Goal: Information Seeking & Learning: Learn about a topic

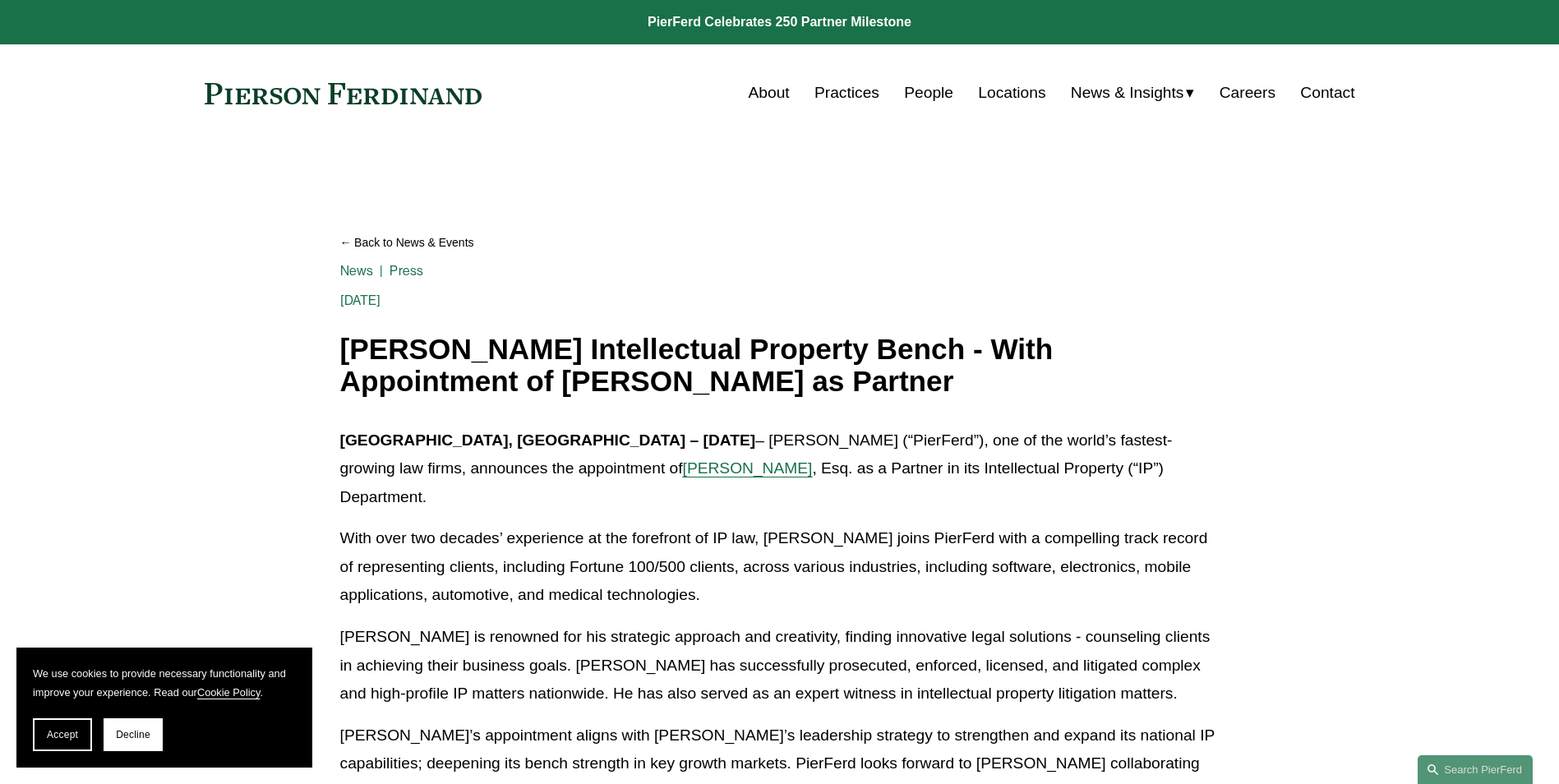
click at [919, 96] on link "People" at bounding box center [929, 92] width 50 height 31
click at [996, 87] on link "Locations" at bounding box center [1011, 92] width 68 height 31
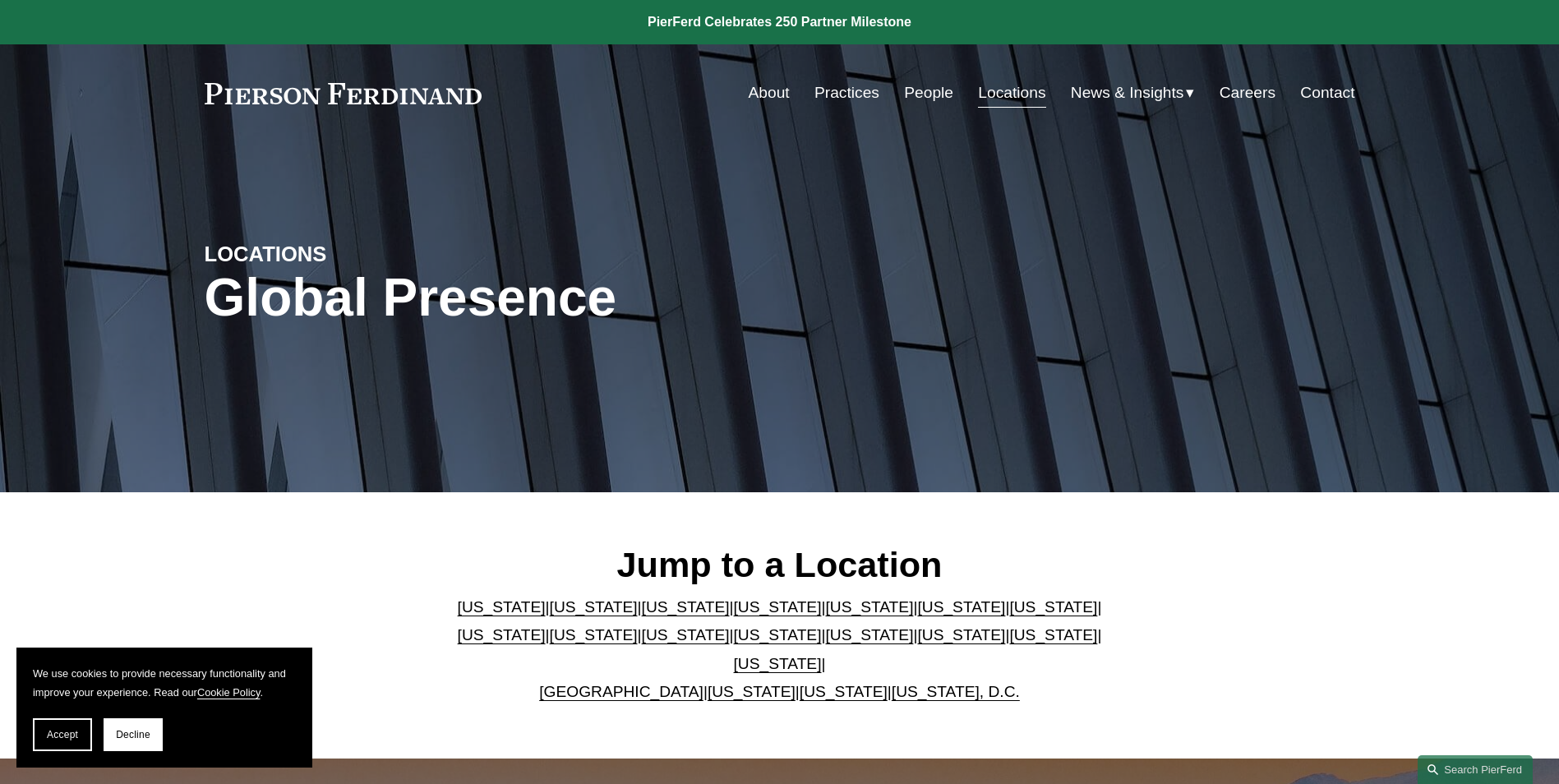
click at [917, 615] on link "[US_STATE]" at bounding box center [961, 607] width 88 height 17
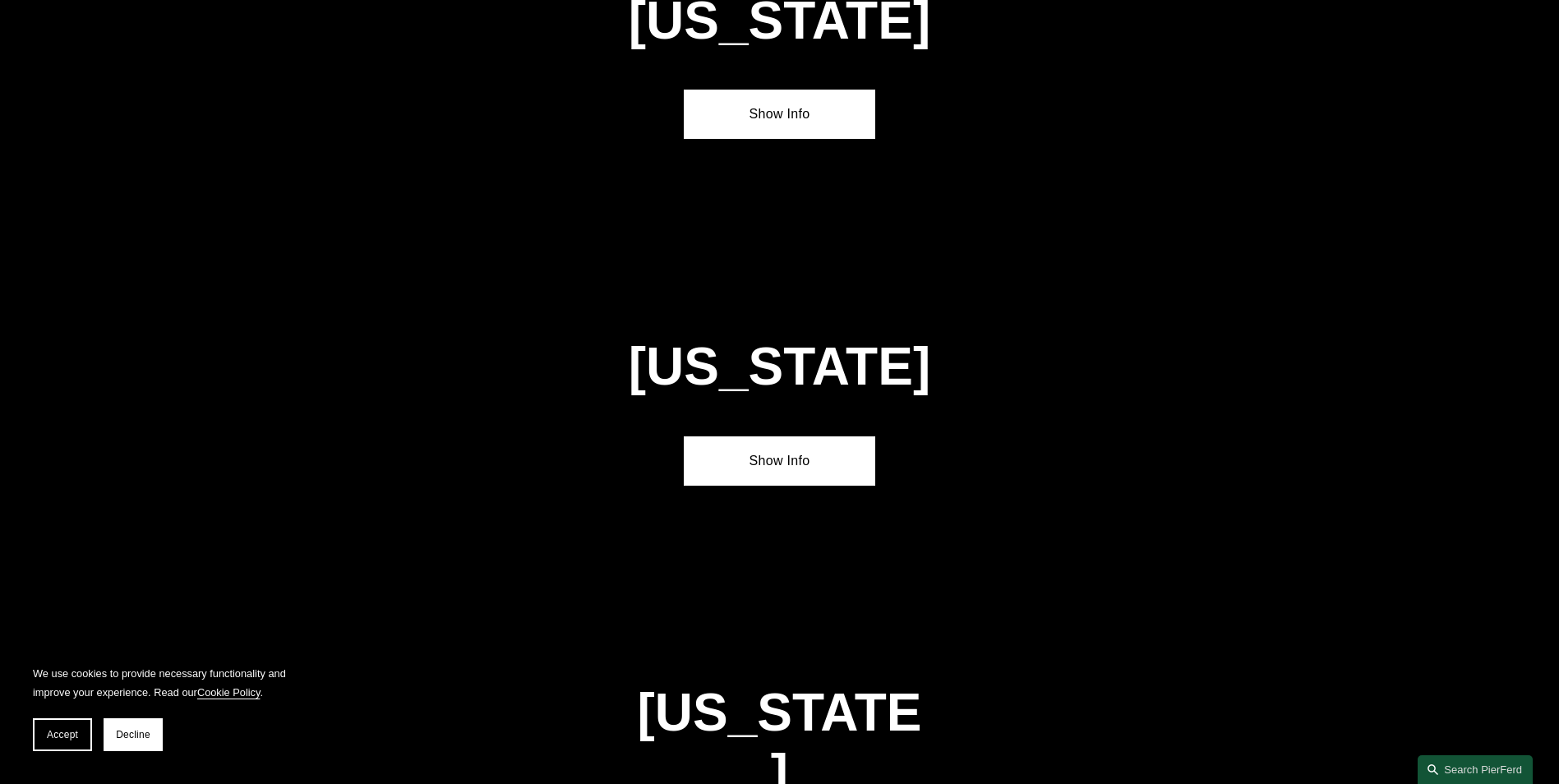
scroll to position [2481, 0]
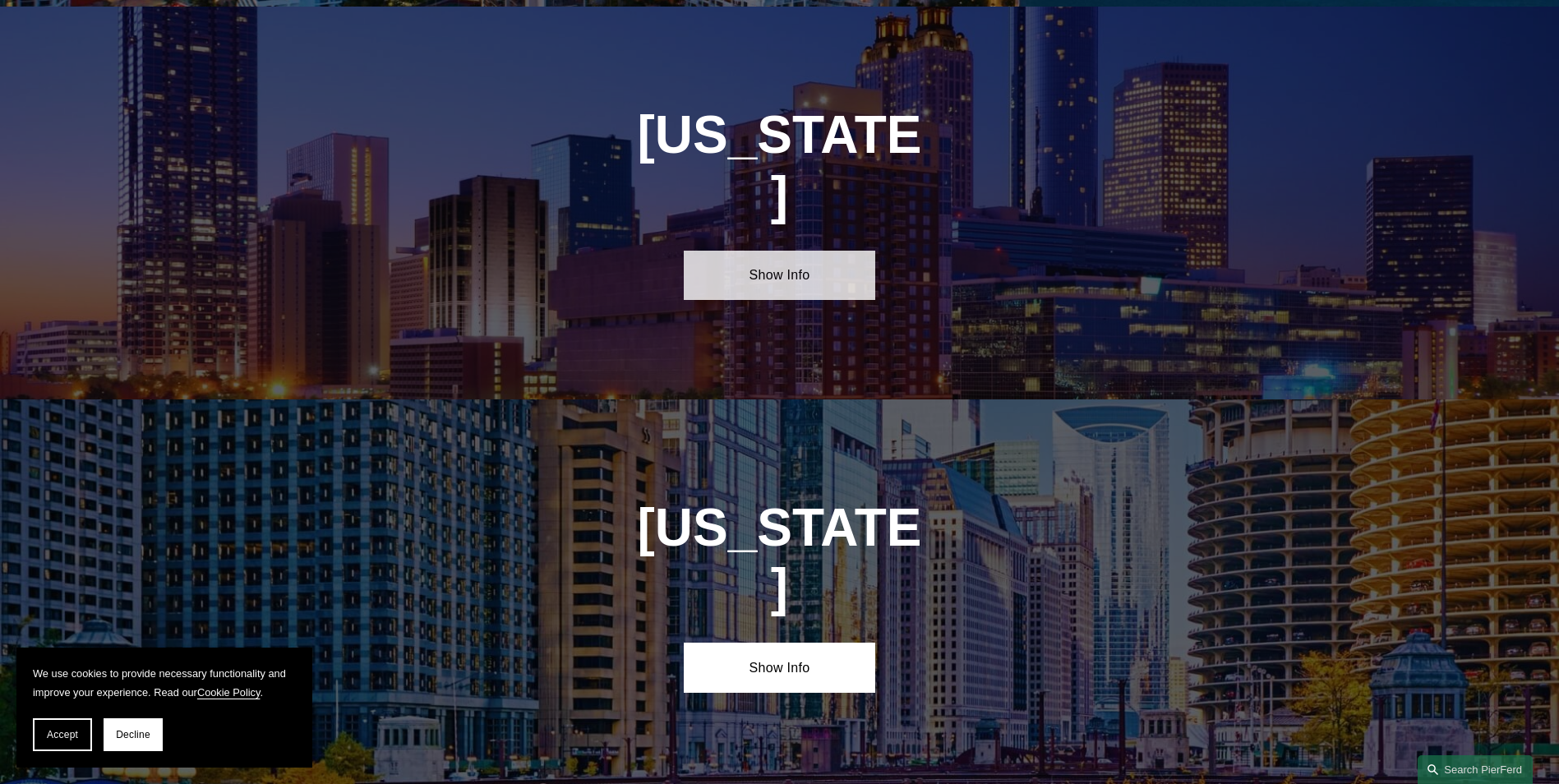
click at [805, 251] on link "Show Info" at bounding box center [779, 276] width 192 height 50
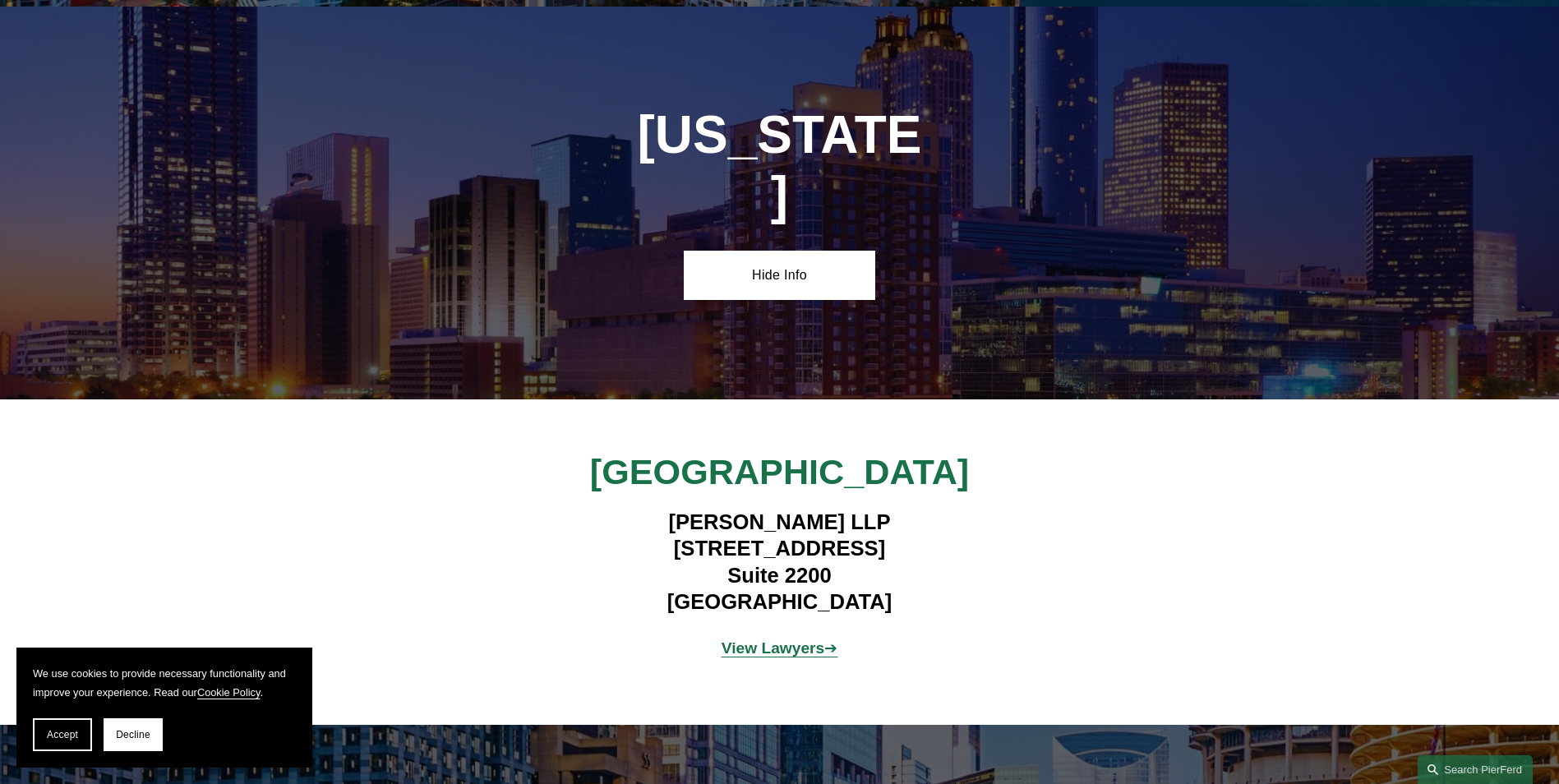
click at [802, 639] on strong "View Lawyers" at bounding box center [773, 648] width 104 height 17
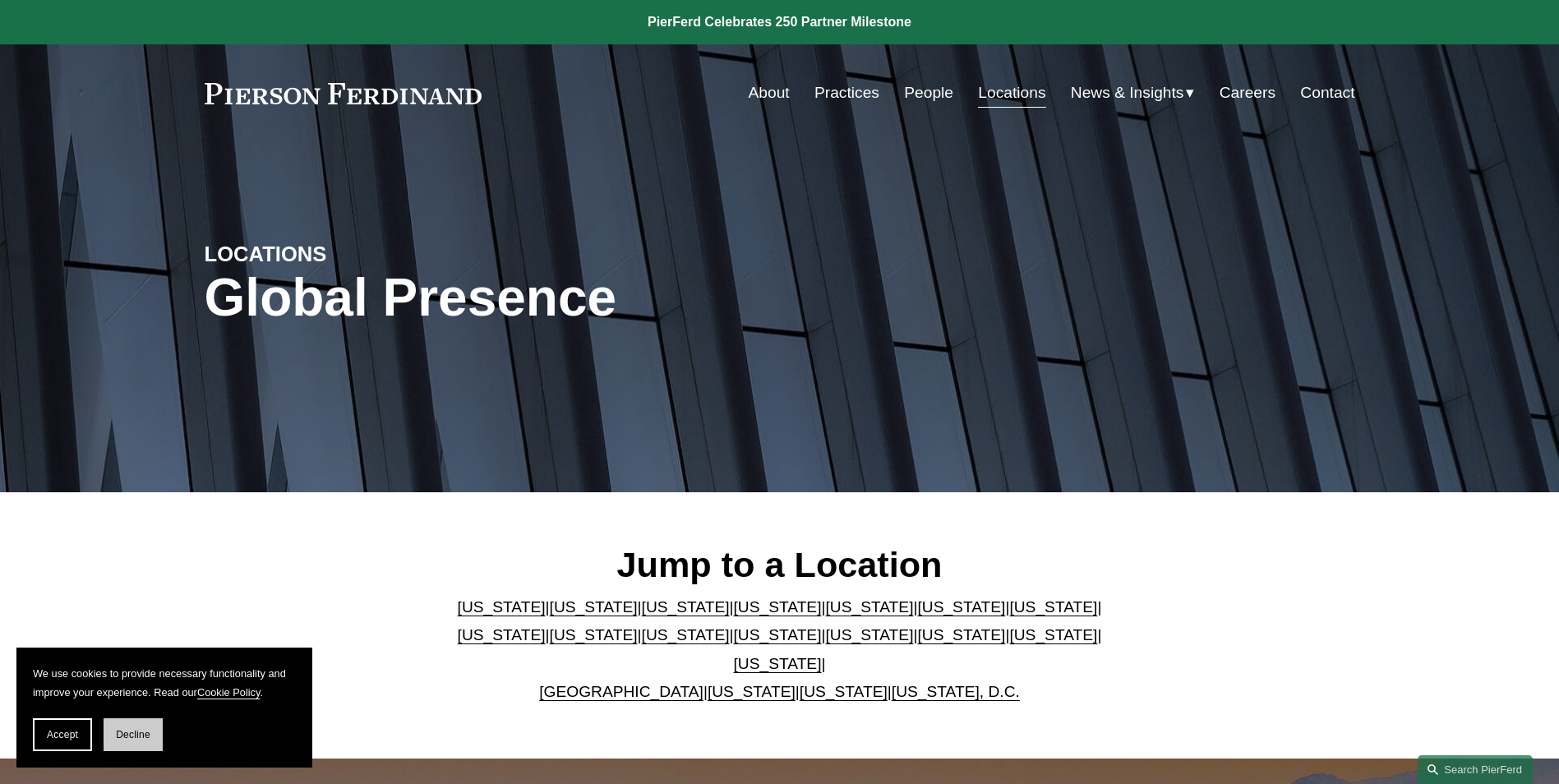
click at [131, 733] on span "Decline" at bounding box center [133, 734] width 34 height 11
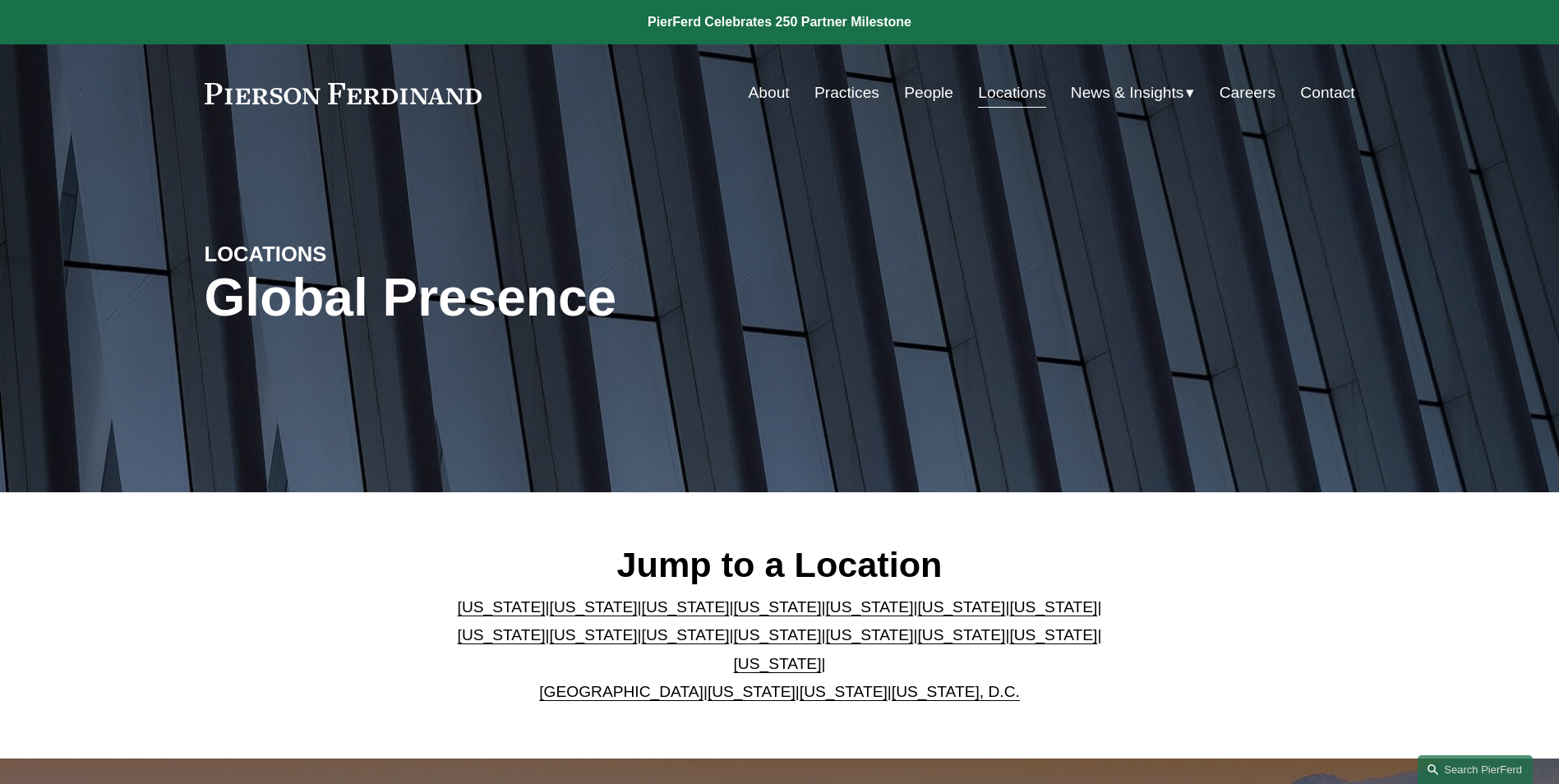
click at [917, 615] on link "[US_STATE]" at bounding box center [961, 607] width 88 height 17
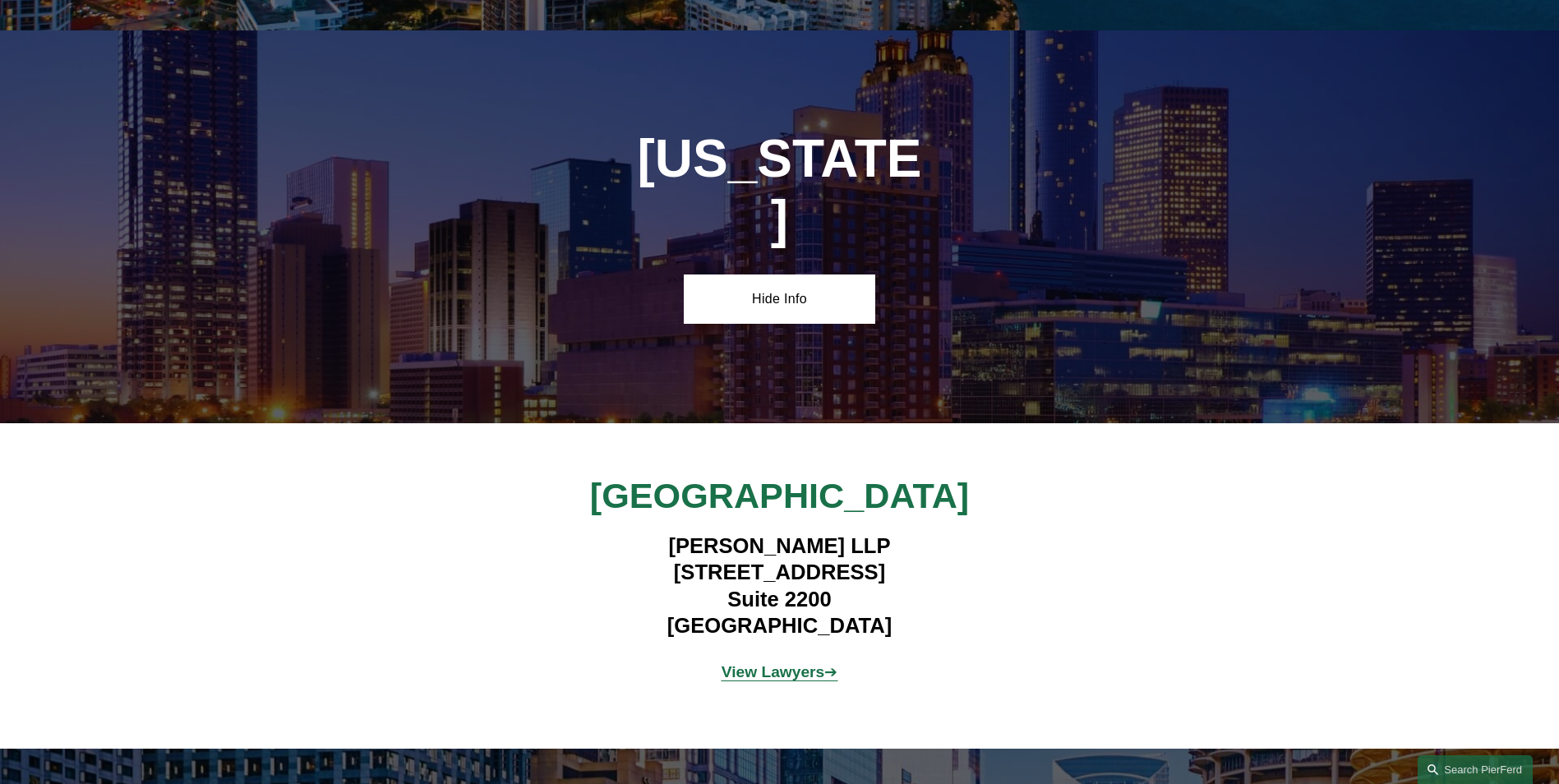
scroll to position [2481, 0]
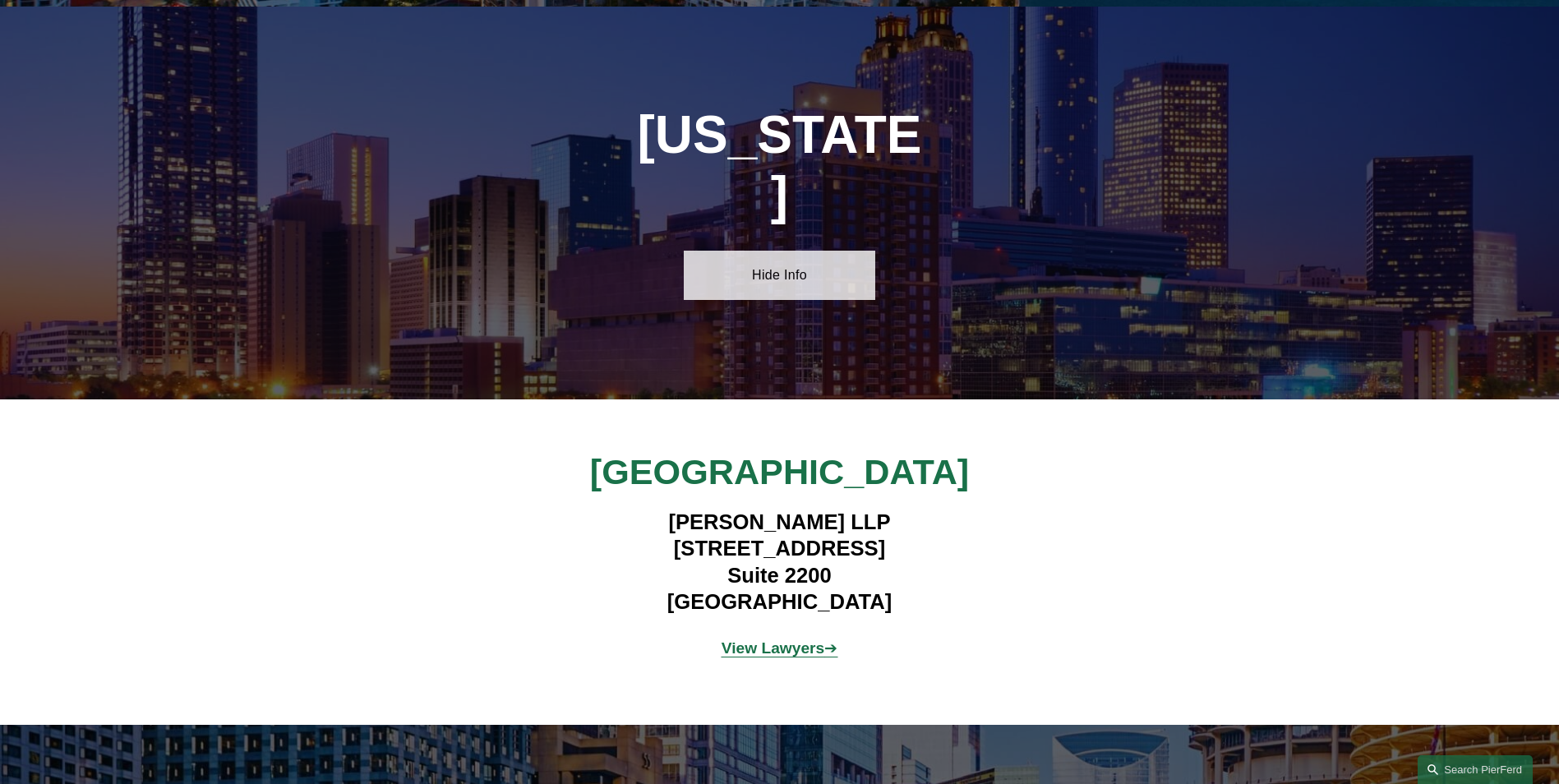
click at [790, 251] on link "Hide Info" at bounding box center [779, 276] width 192 height 50
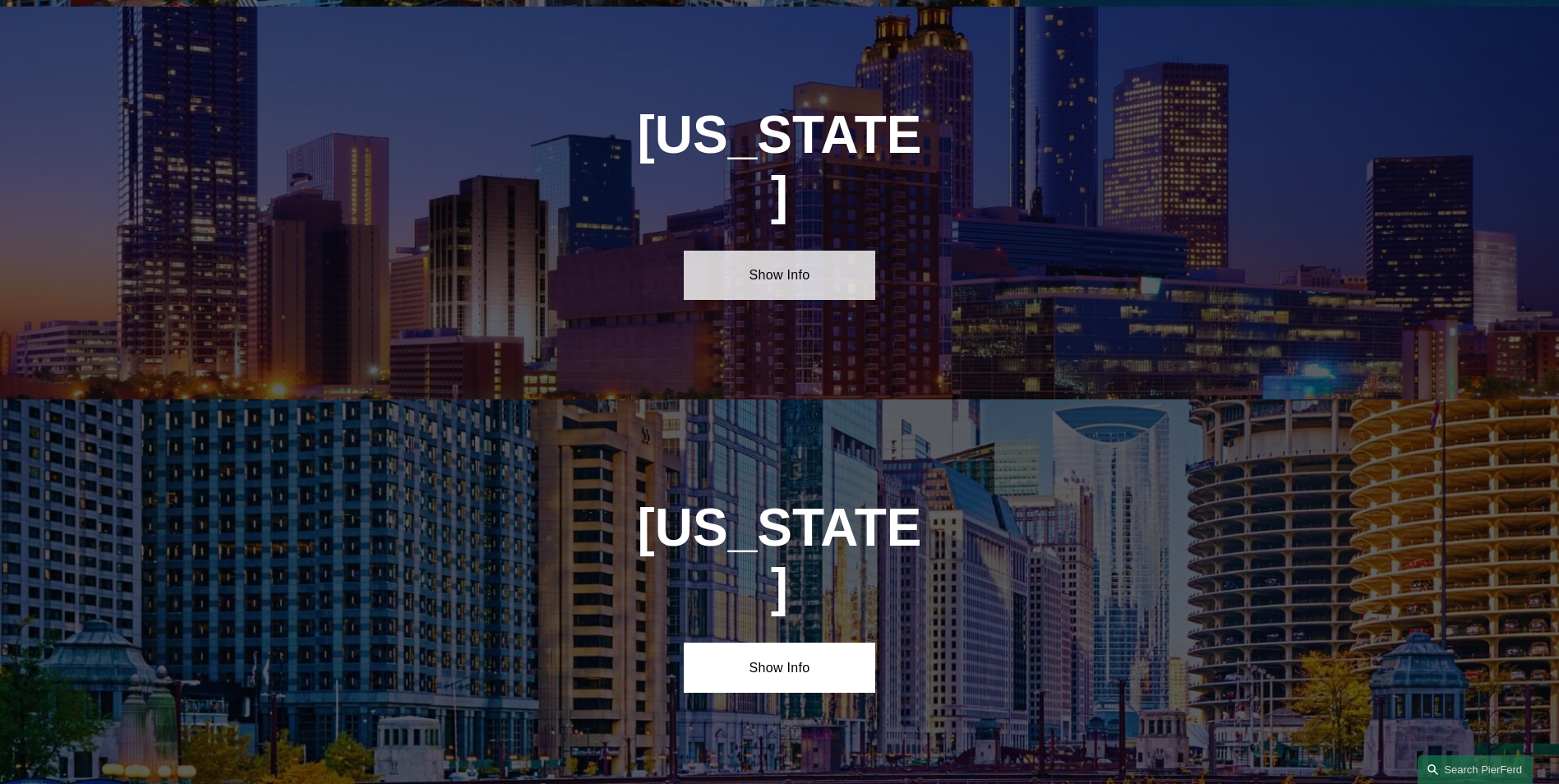
click at [789, 251] on link "Show Info" at bounding box center [779, 276] width 192 height 50
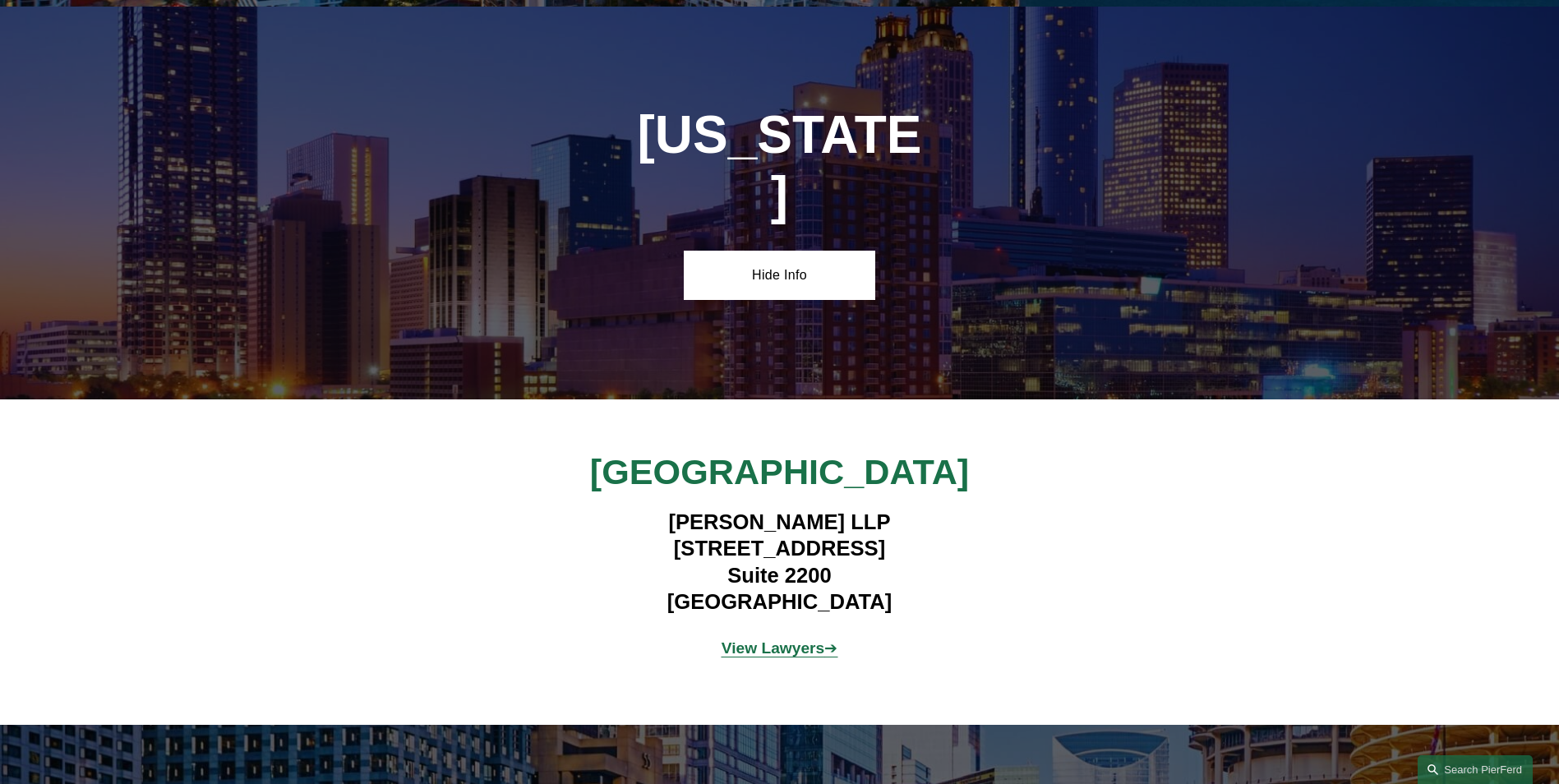
click at [772, 639] on strong "View Lawyers" at bounding box center [773, 648] width 104 height 17
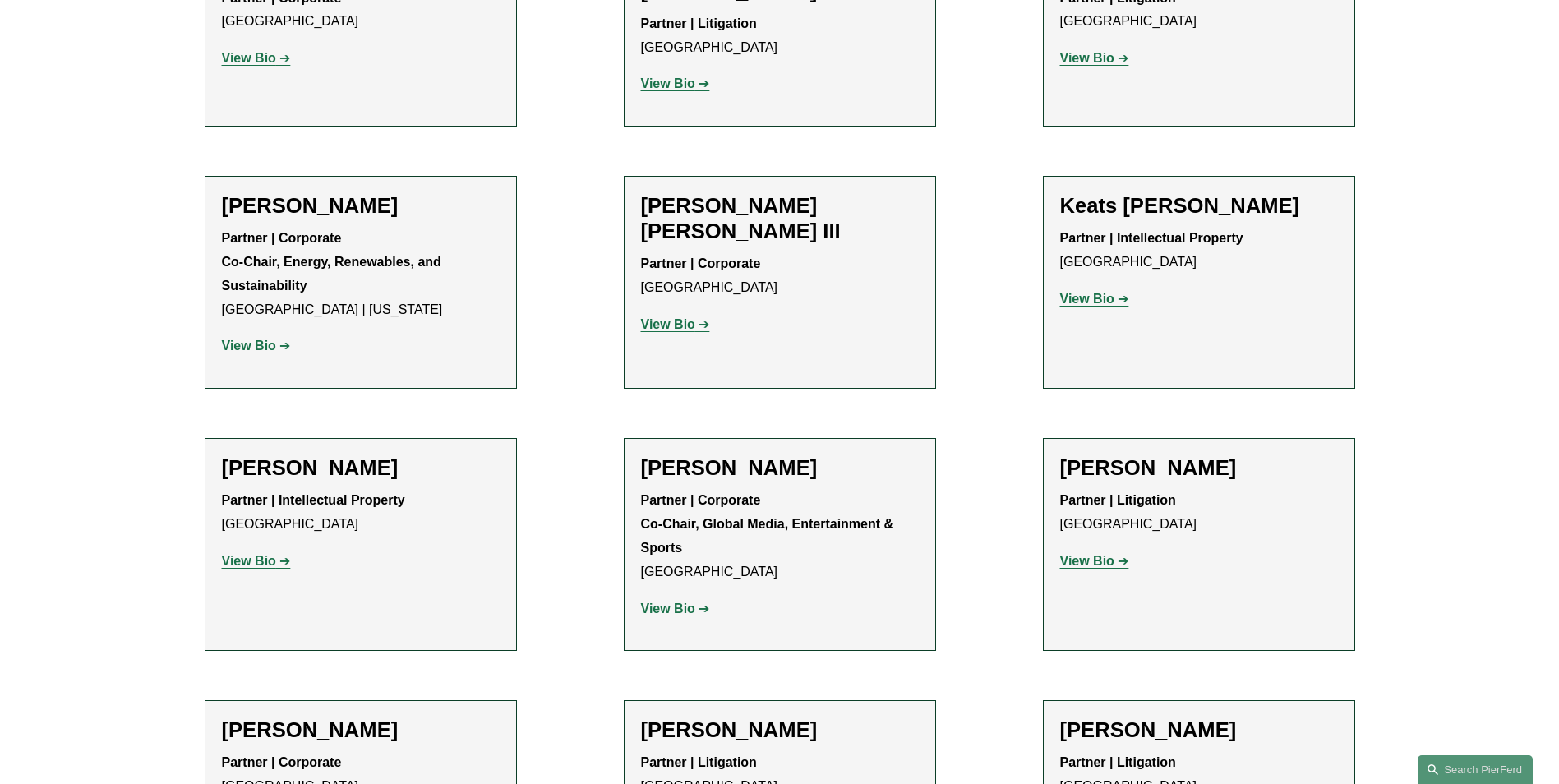
scroll to position [2049, 0]
click at [1086, 552] on strong "View Bio" at bounding box center [1086, 559] width 54 height 14
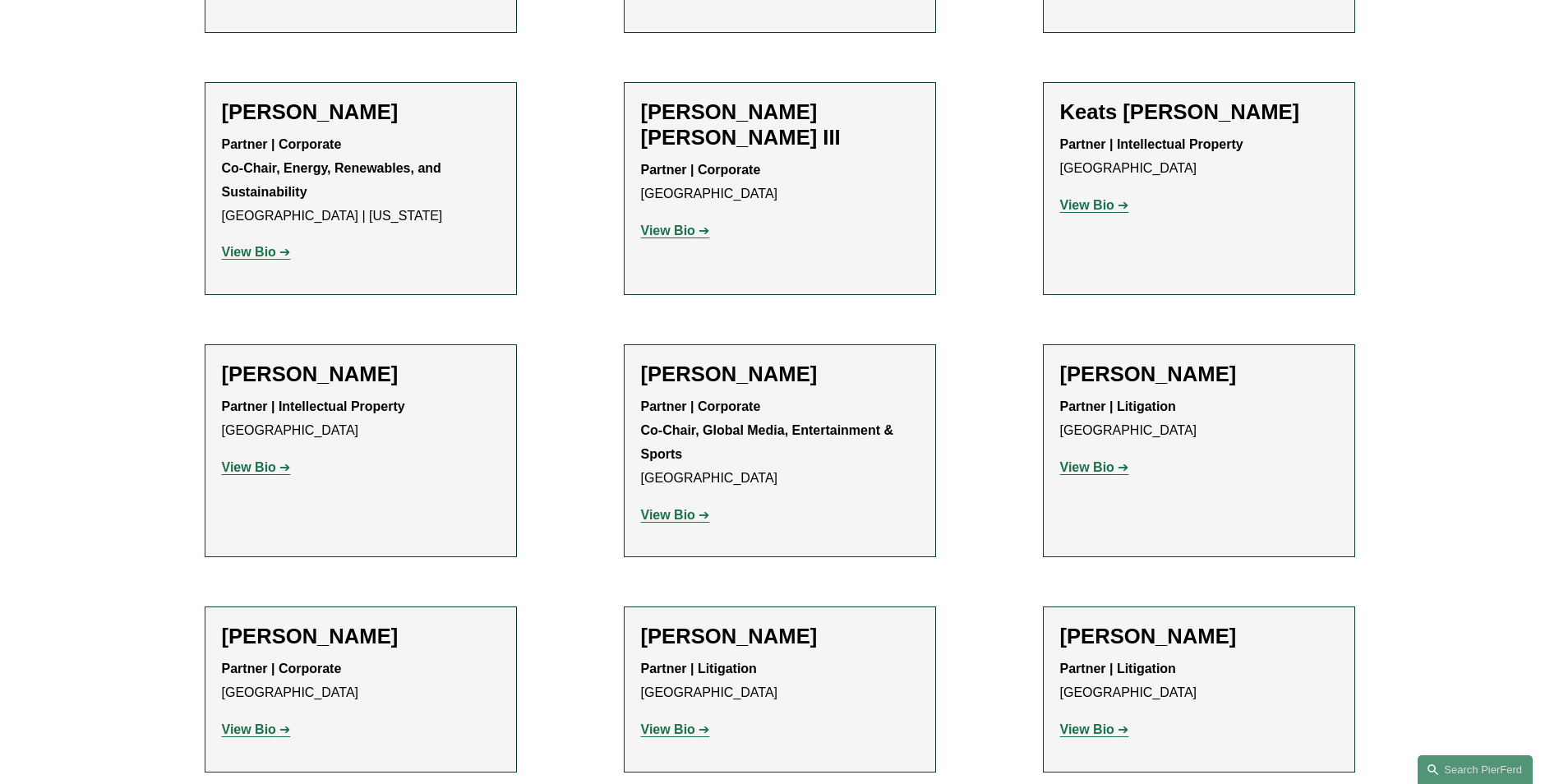
scroll to position [2131, 0]
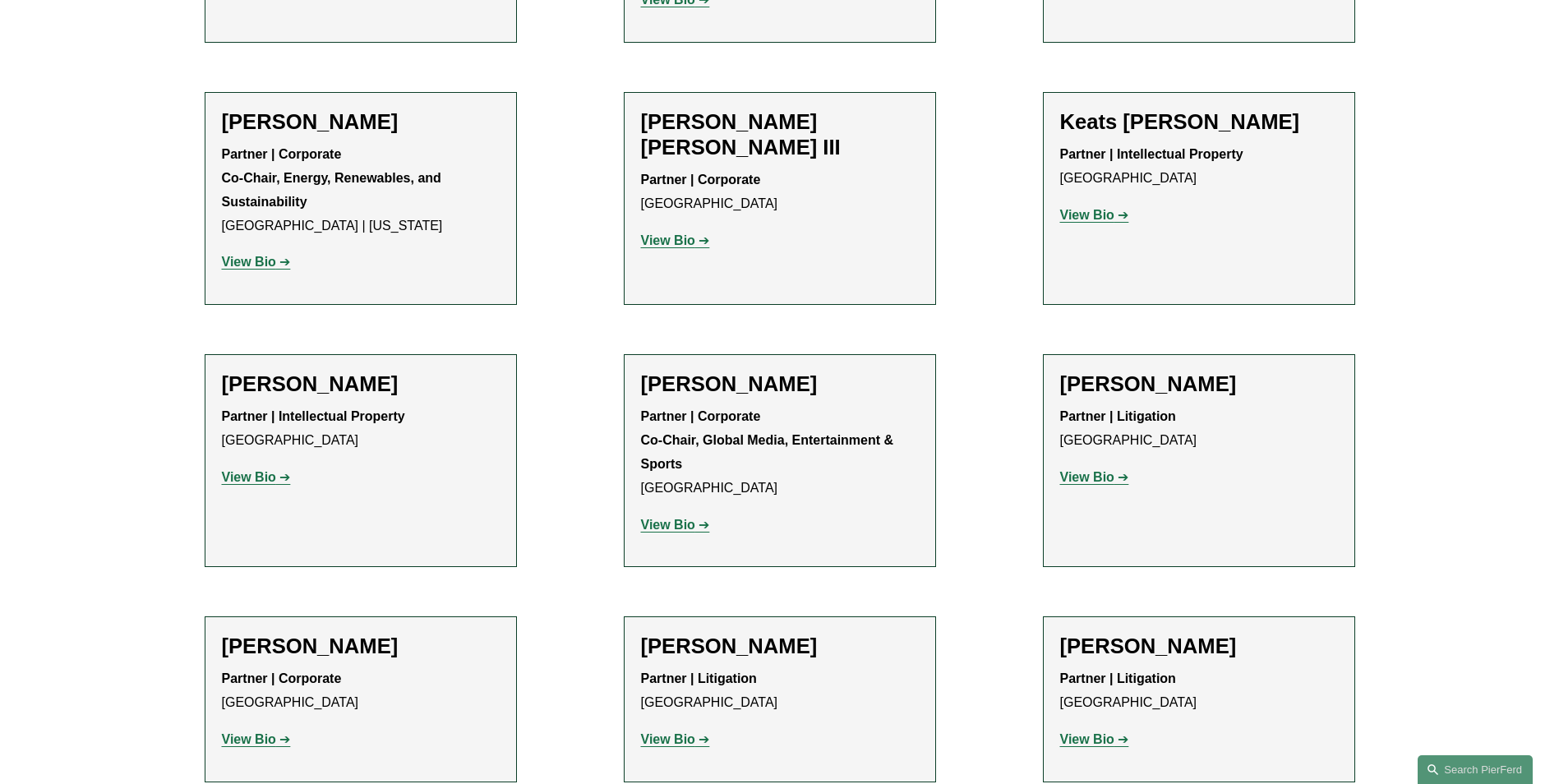
click at [1074, 470] on strong "View Bio" at bounding box center [1086, 477] width 54 height 14
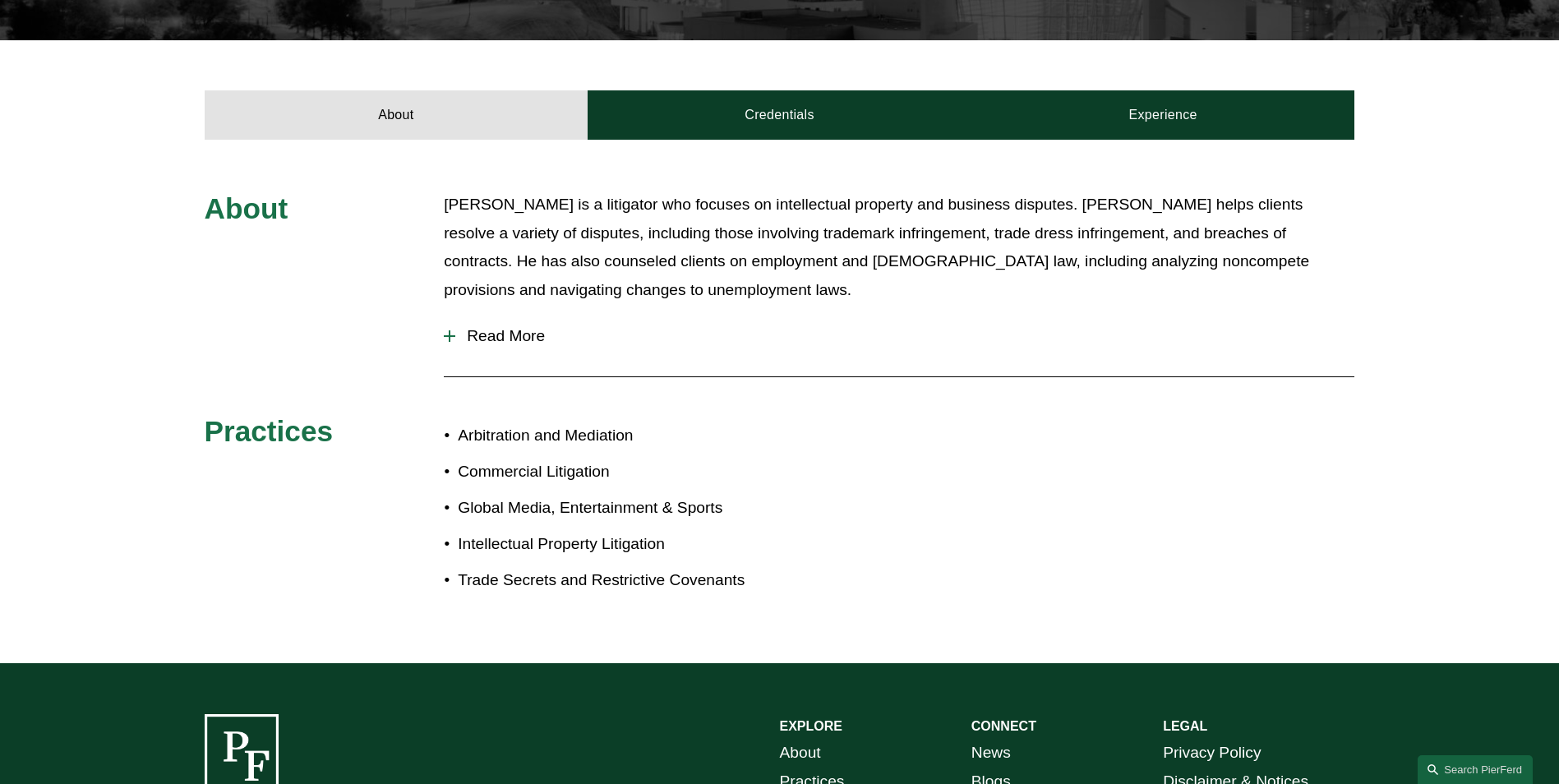
scroll to position [575, 0]
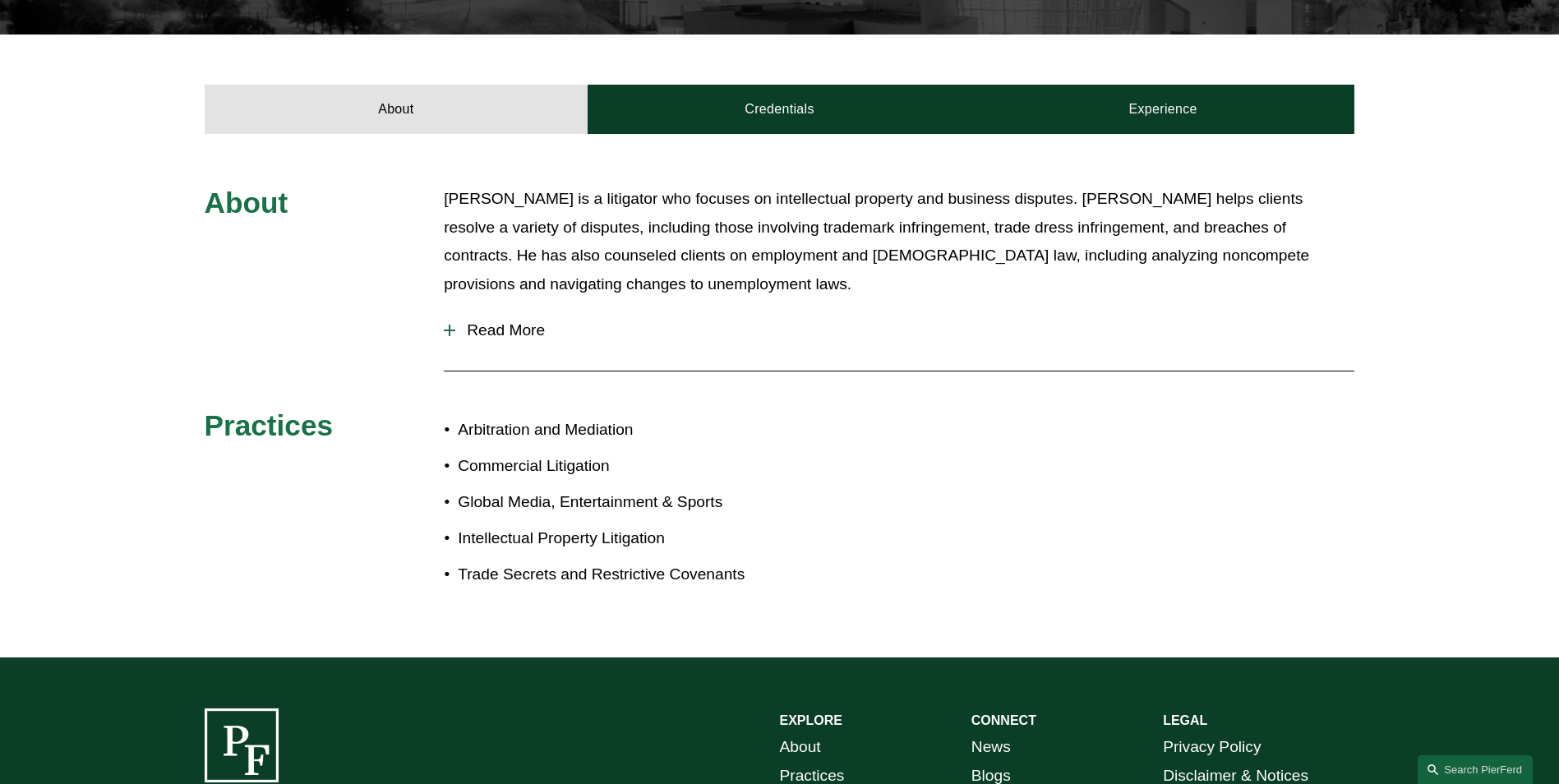
click at [483, 321] on span "Read More" at bounding box center [905, 330] width 899 height 18
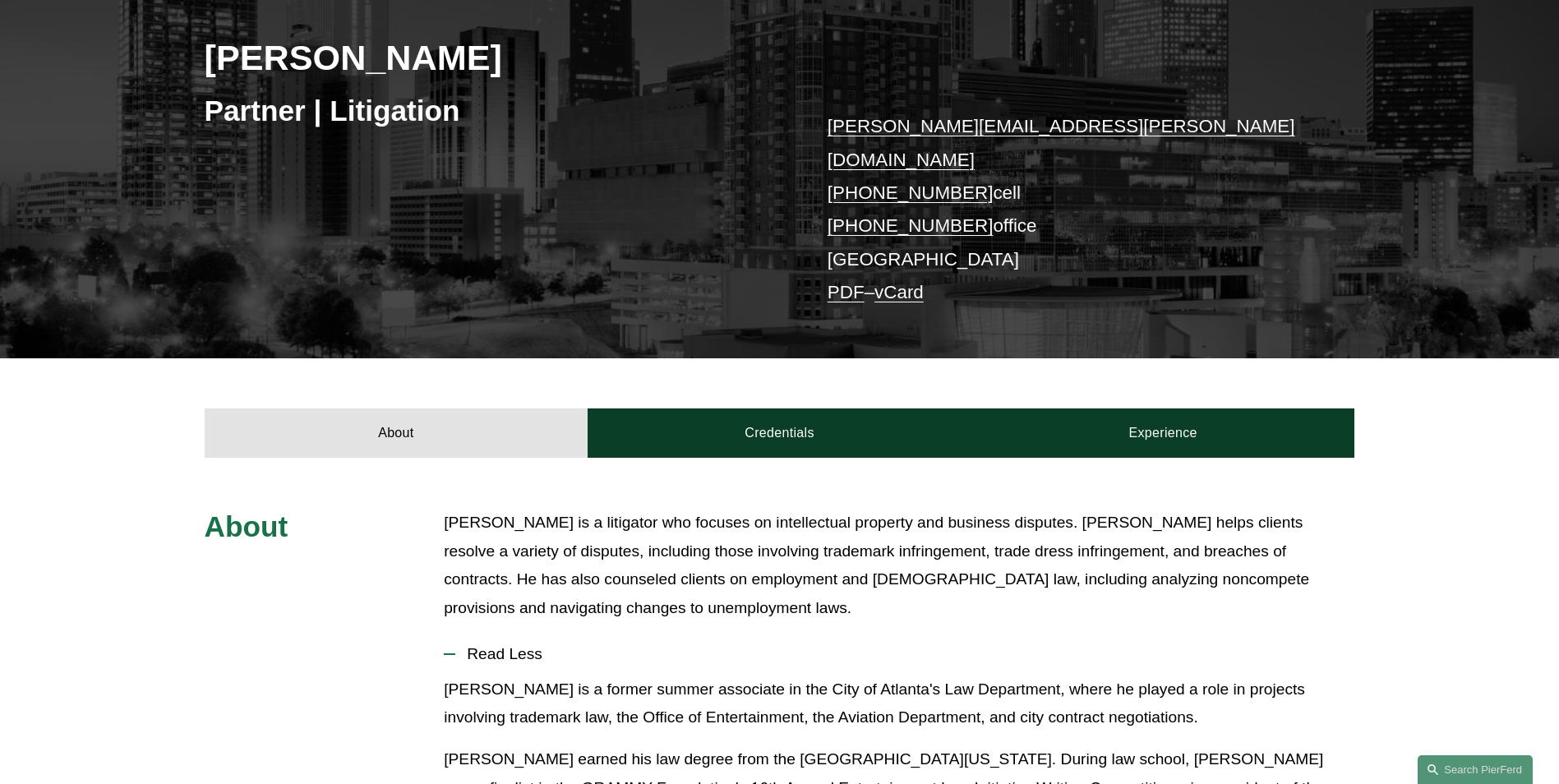
scroll to position [246, 0]
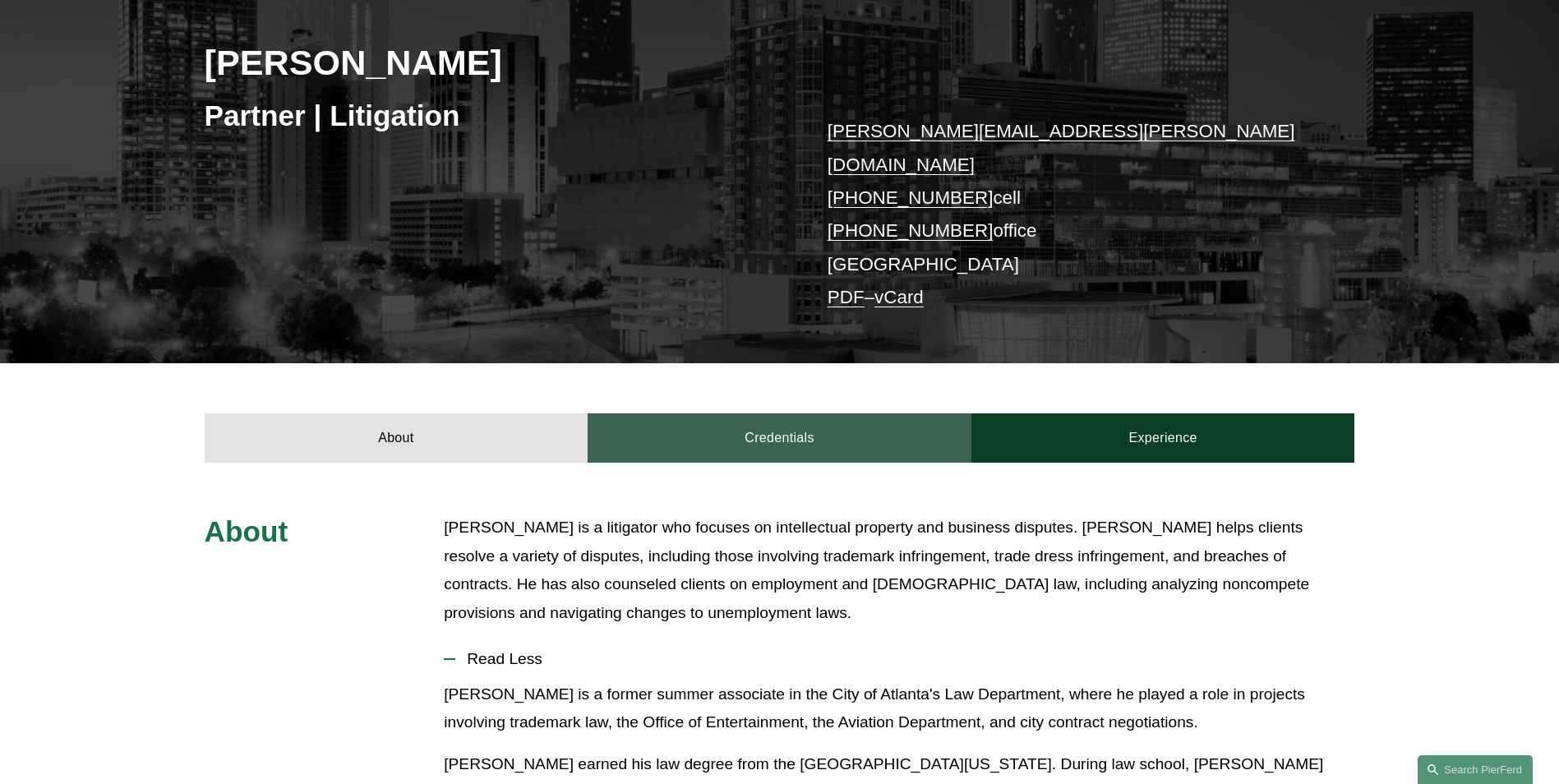
click at [782, 418] on link "Credentials" at bounding box center [779, 438] width 384 height 50
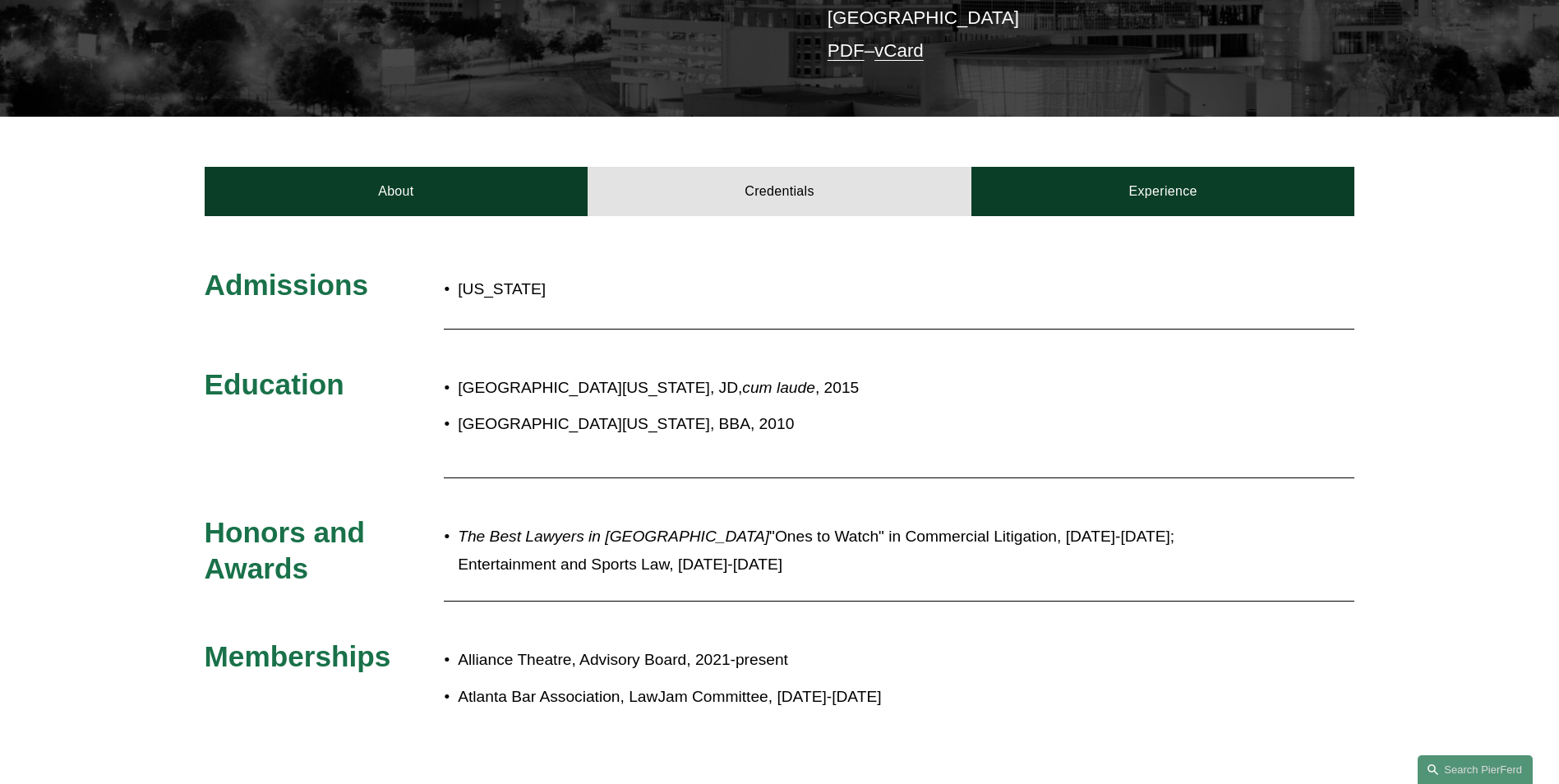
scroll to position [411, 0]
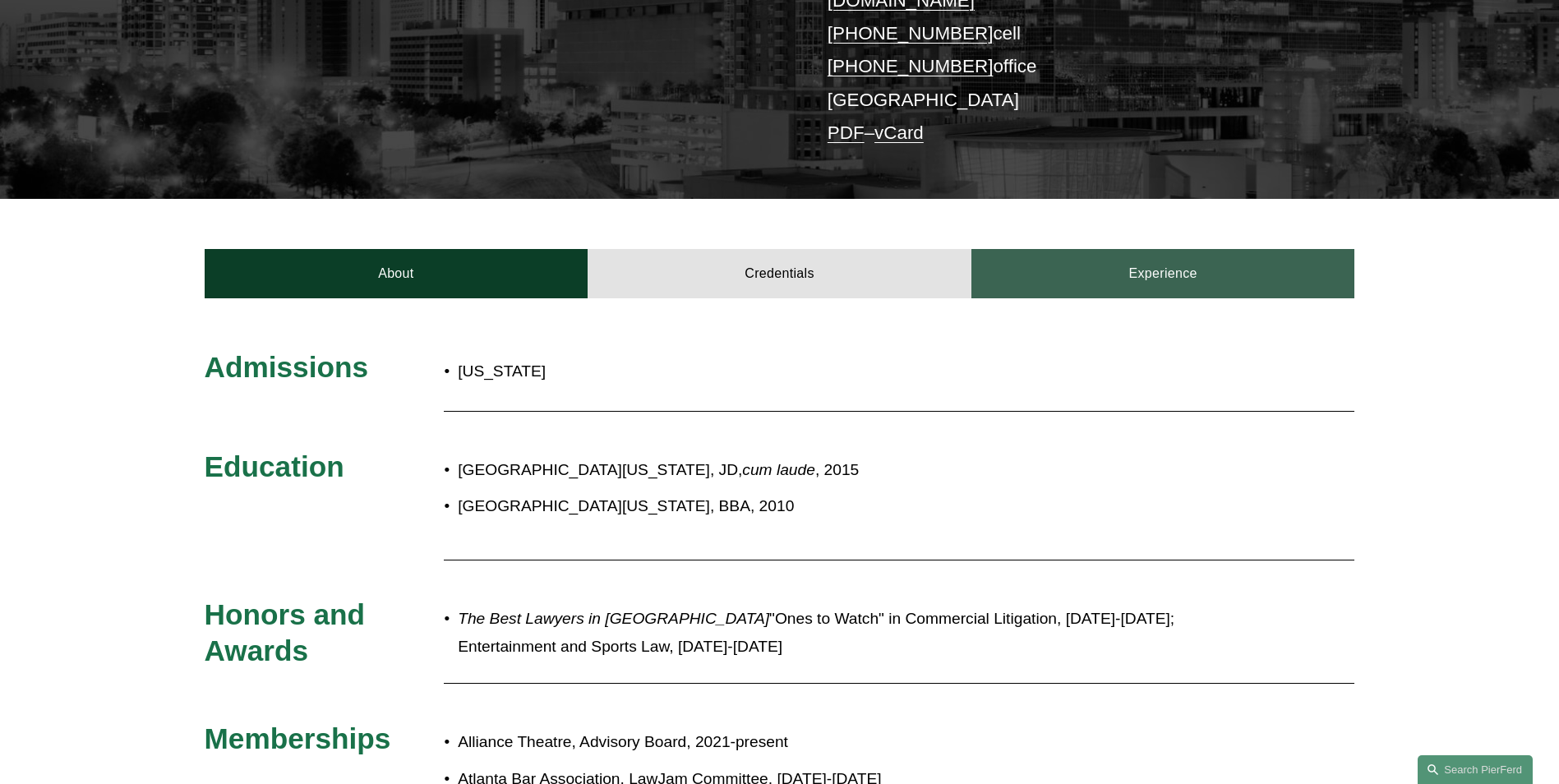
click at [1110, 249] on link "Experience" at bounding box center [1163, 274] width 384 height 50
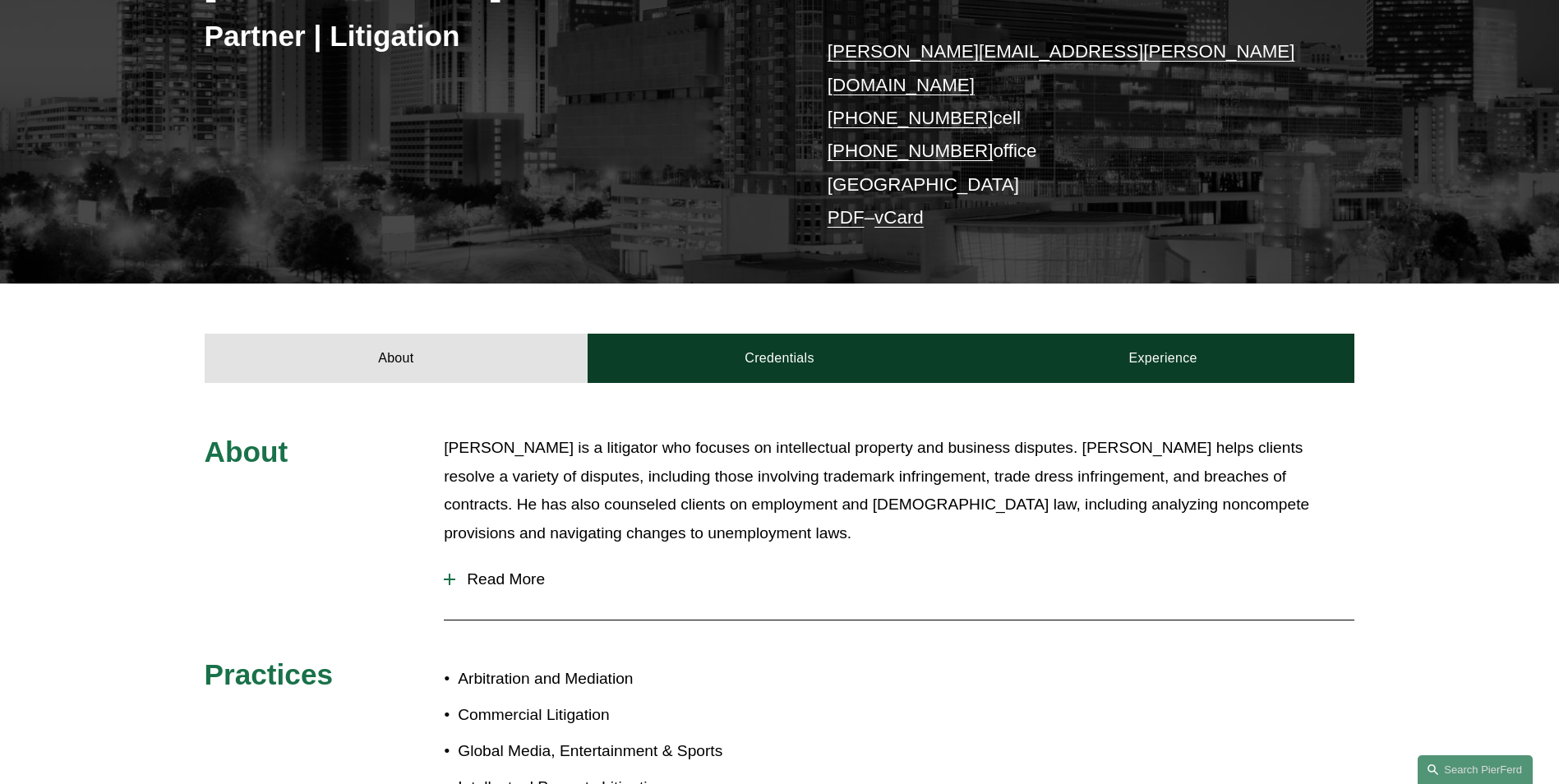
scroll to position [329, 0]
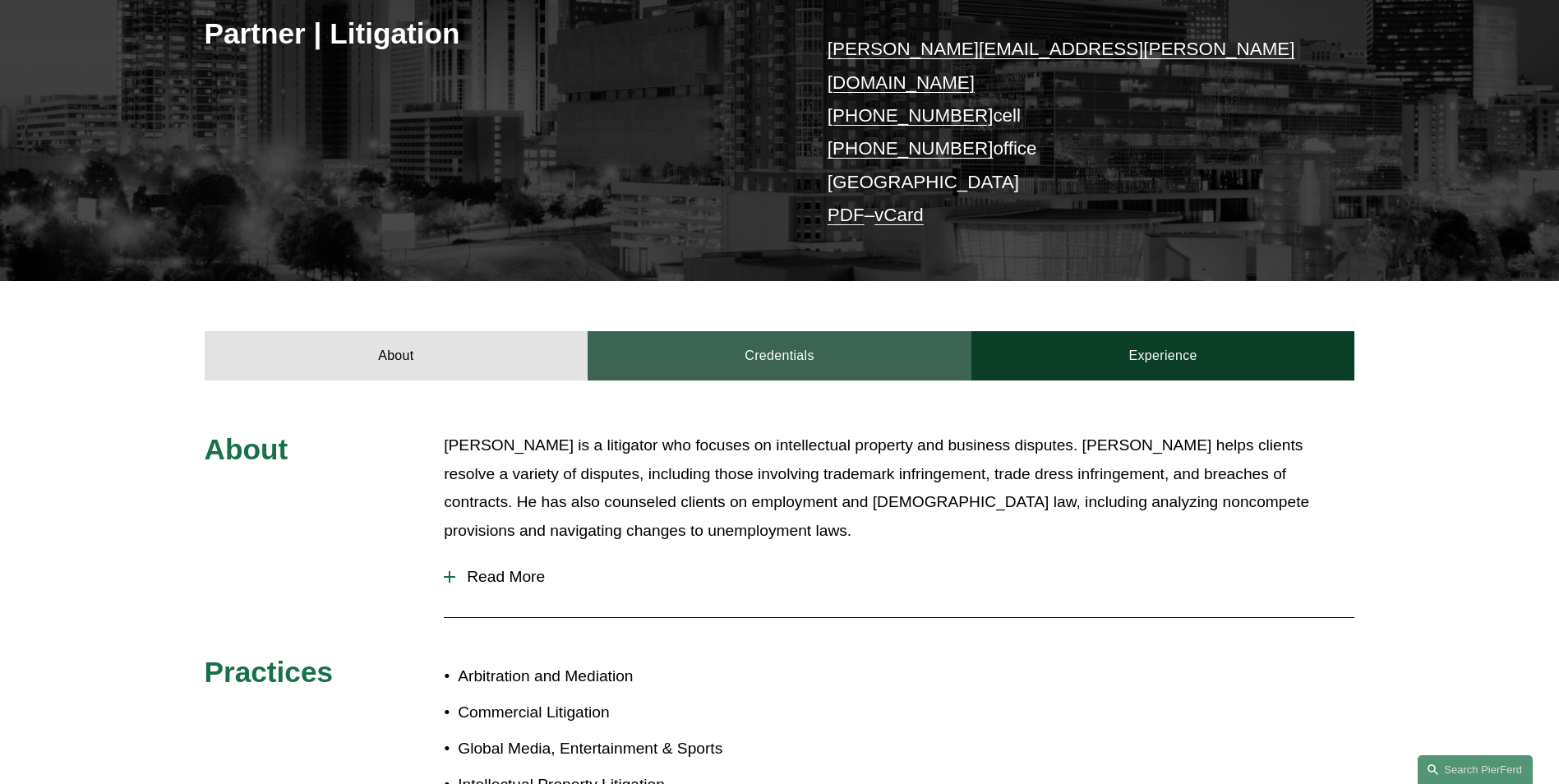
click at [789, 334] on link "Credentials" at bounding box center [779, 356] width 384 height 50
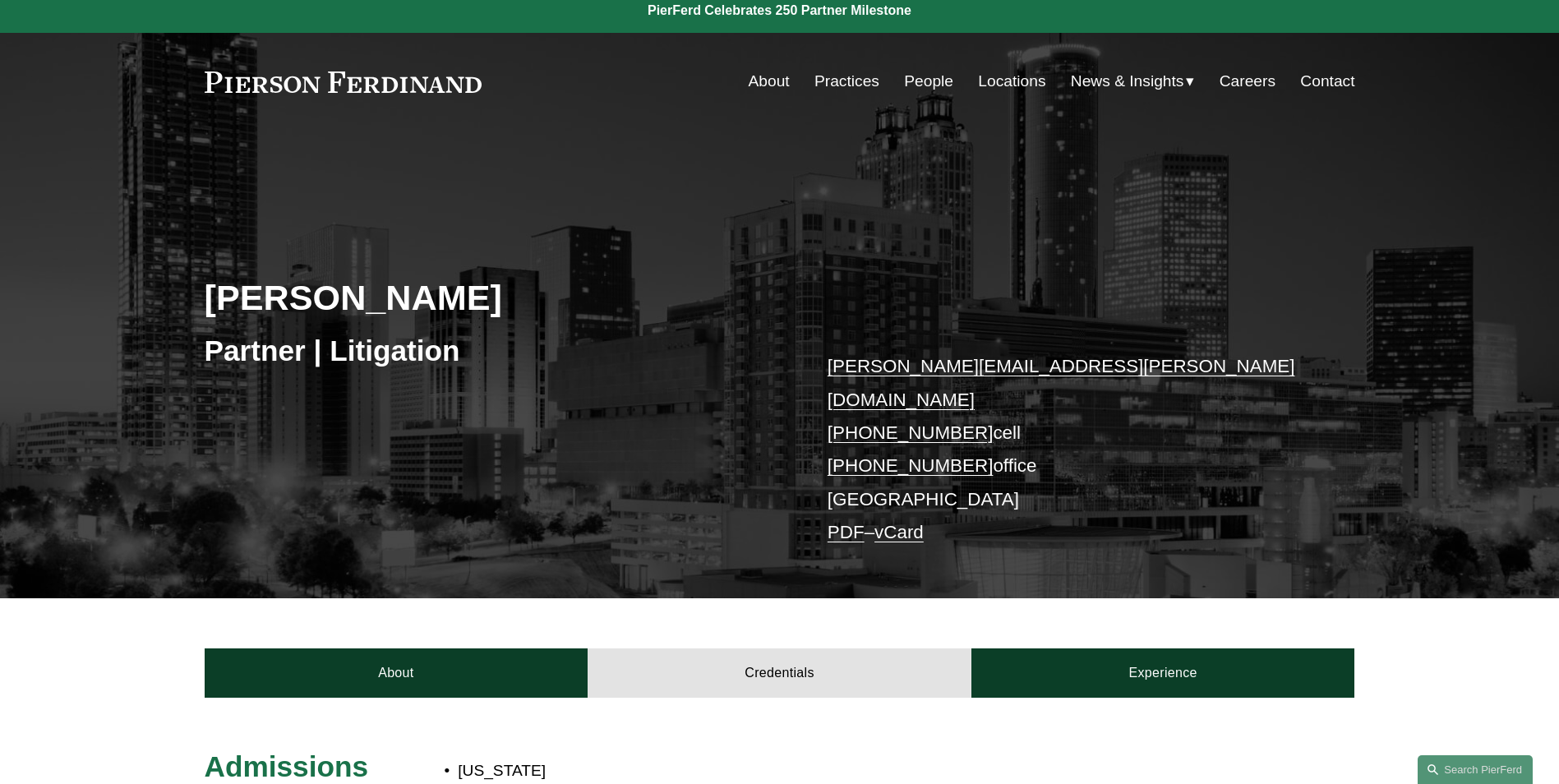
scroll to position [0, 0]
